Goal: Transaction & Acquisition: Purchase product/service

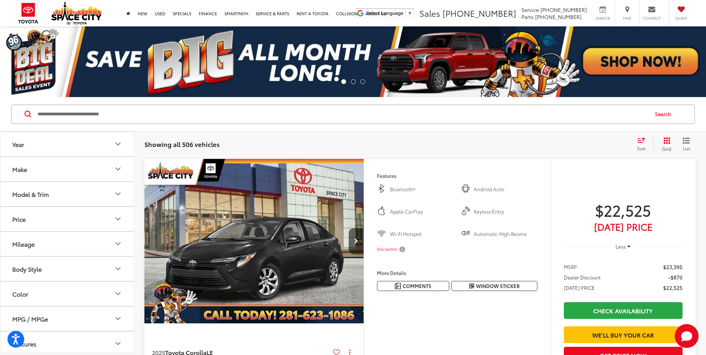
click at [150, 119] on input "Search by Make, Model, or Keyword" at bounding box center [342, 114] width 611 height 18
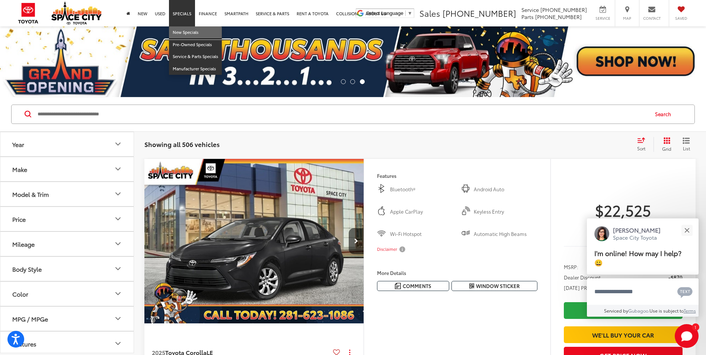
click at [189, 30] on link "New Specials" at bounding box center [195, 32] width 53 height 12
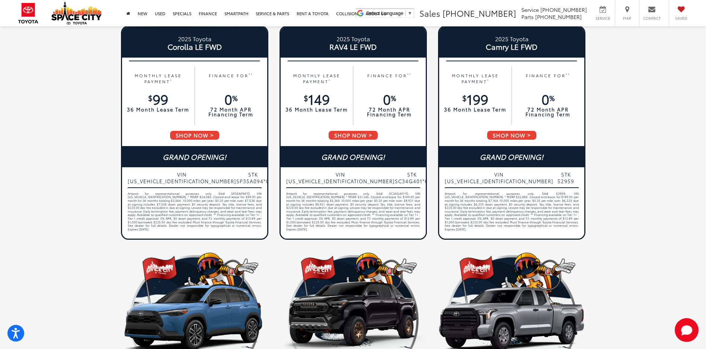
scroll to position [223, 0]
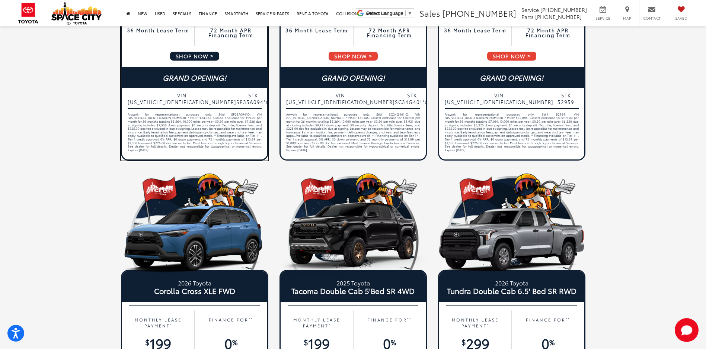
click at [153, 125] on div "Artwork for representational purposes only. Stk# SP35A094*O. VIN [US_VEHICLE_ID…" at bounding box center [195, 135] width 134 height 45
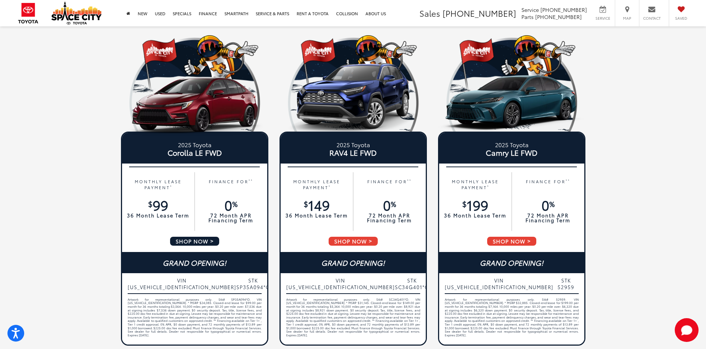
scroll to position [37, 0]
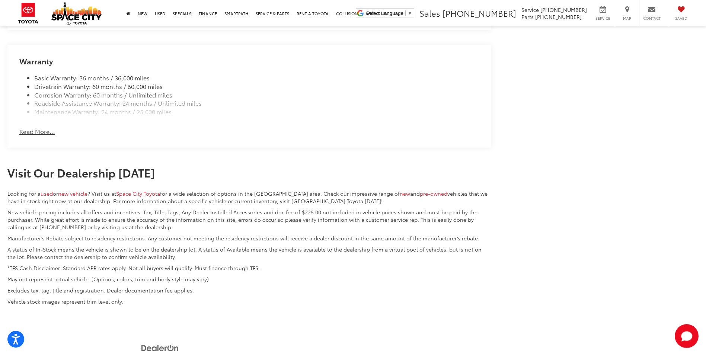
scroll to position [884, 0]
